Goal: Task Accomplishment & Management: Complete application form

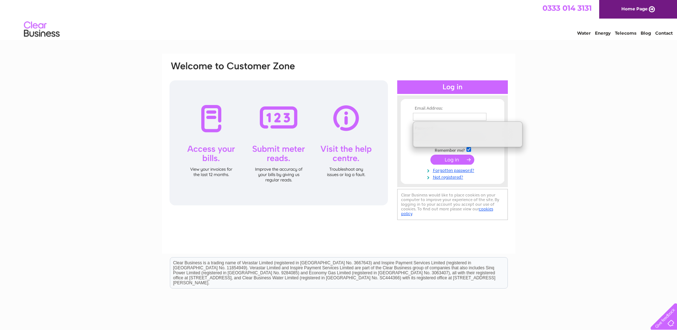
click at [603, 130] on div "Email Address: Password:" at bounding box center [338, 215] width 677 height 322
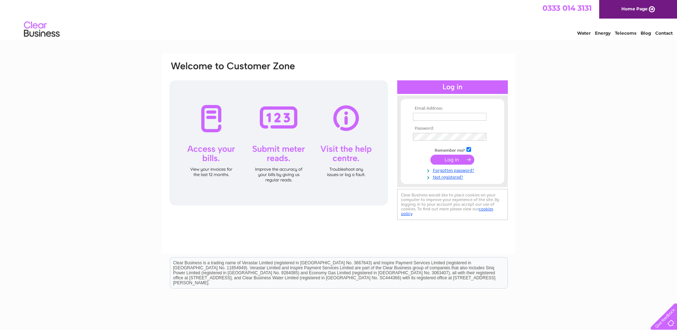
click at [447, 119] on input "text" at bounding box center [449, 117] width 73 height 8
type input "[EMAIL_ADDRESS][DOMAIN_NAME]"
click at [430, 155] on input "submit" at bounding box center [452, 160] width 44 height 10
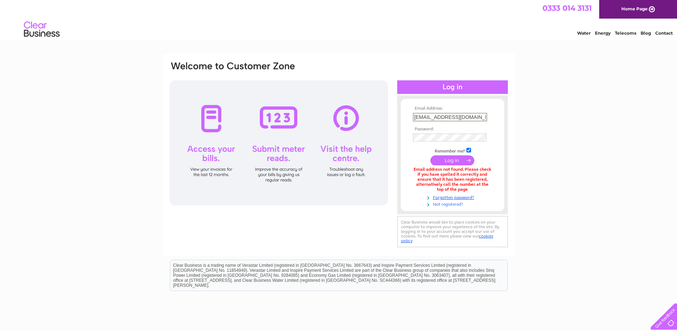
click at [453, 205] on link "Not registered?" at bounding box center [453, 203] width 81 height 7
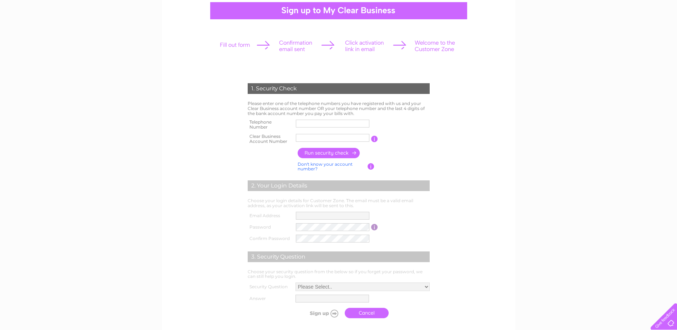
scroll to position [71, 0]
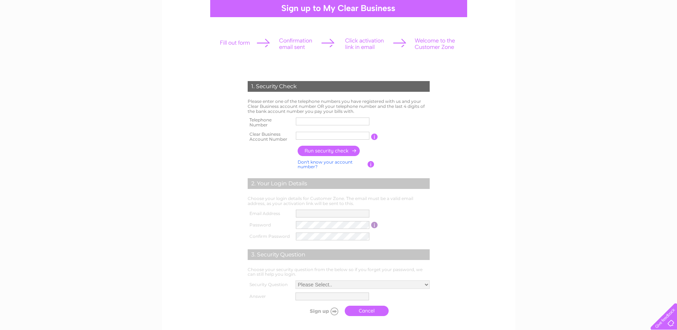
click at [336, 121] on input "text" at bounding box center [332, 121] width 73 height 8
type input "02081021000"
type input "30322829"
click at [343, 148] on input "button" at bounding box center [329, 151] width 63 height 10
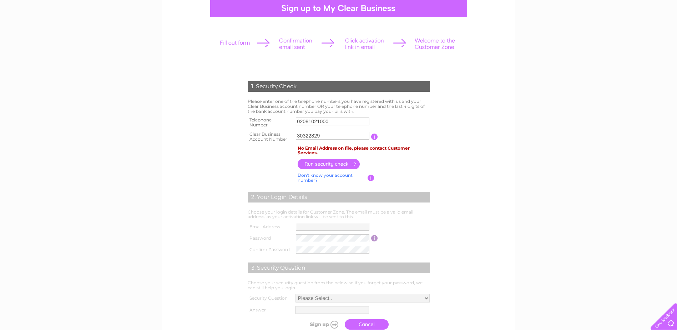
click at [373, 178] on input "button" at bounding box center [370, 177] width 7 height 6
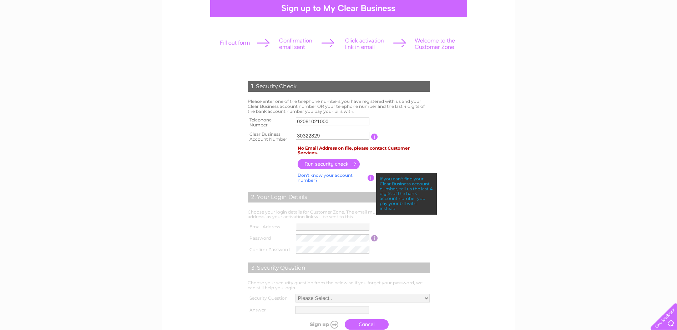
click at [378, 137] on td "You will find your account number on the top right corner of your bill and it w…" at bounding box center [404, 136] width 53 height 14
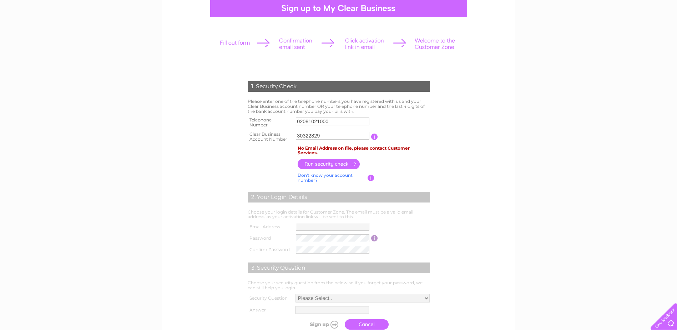
click at [376, 137] on input "button" at bounding box center [374, 136] width 7 height 6
click at [368, 144] on td "No Email Address on file, please contact Customer Services." at bounding box center [364, 151] width 136 height 14
click at [370, 179] on input "button" at bounding box center [370, 177] width 7 height 6
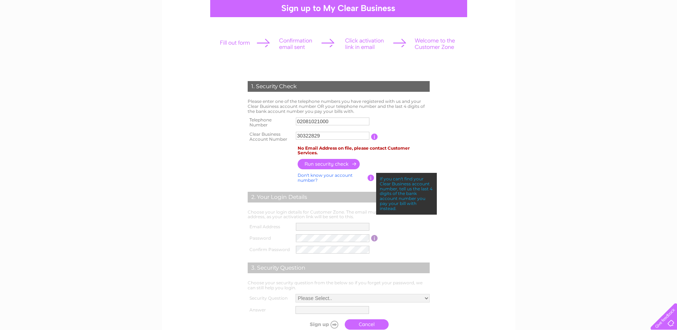
click at [349, 164] on input "button" at bounding box center [329, 164] width 63 height 10
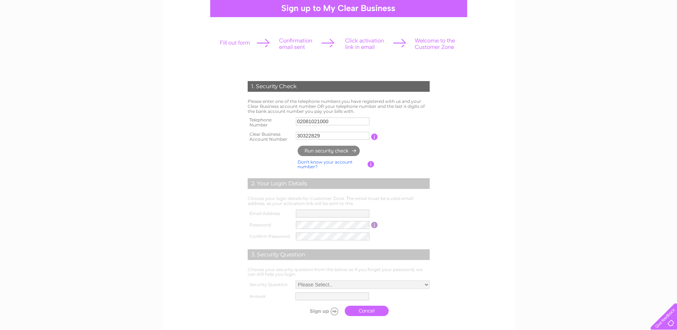
click at [0, 0] on td "No Email Address on file, please contact Customer Services." at bounding box center [0, 0] width 0 height 0
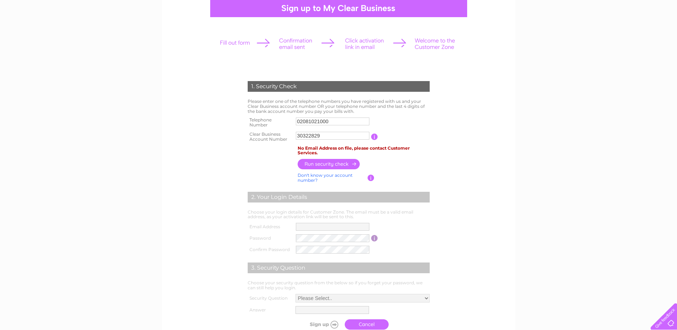
scroll to position [0, 0]
